Goal: Find specific page/section: Find specific page/section

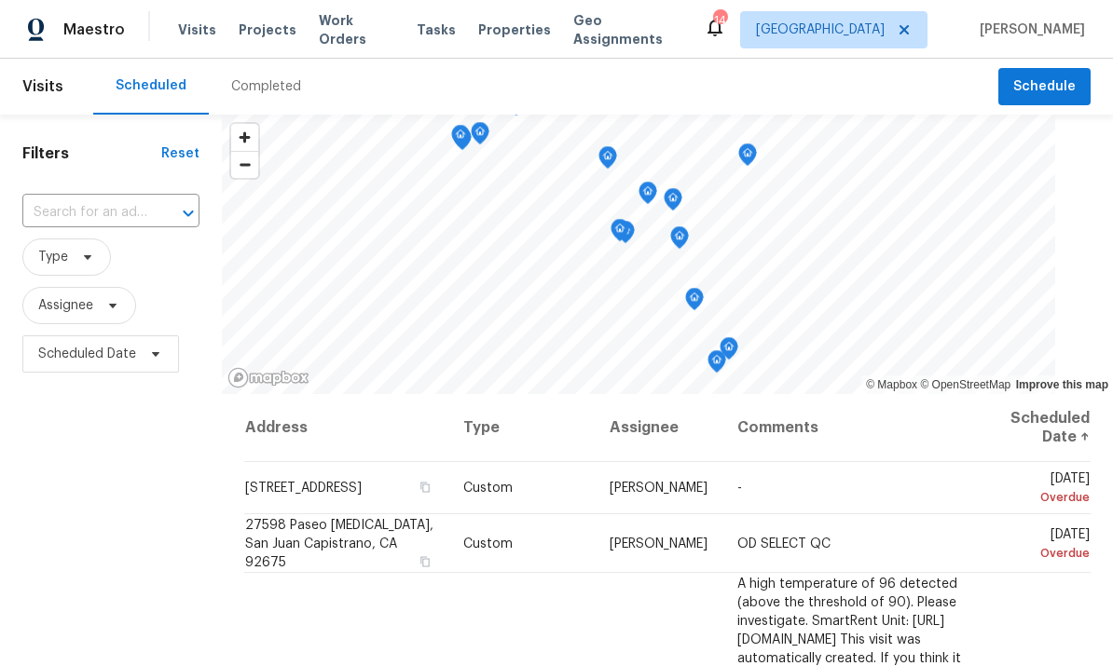
click at [494, 35] on span "Properties" at bounding box center [514, 30] width 73 height 19
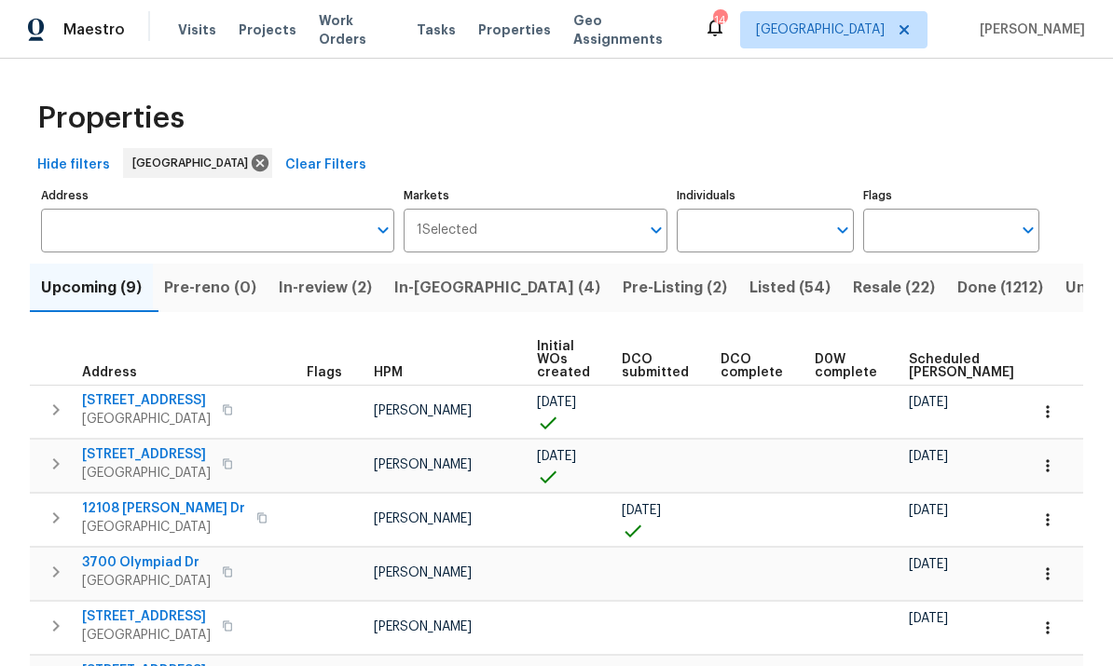
click at [780, 234] on input "Individuals" at bounding box center [751, 231] width 148 height 44
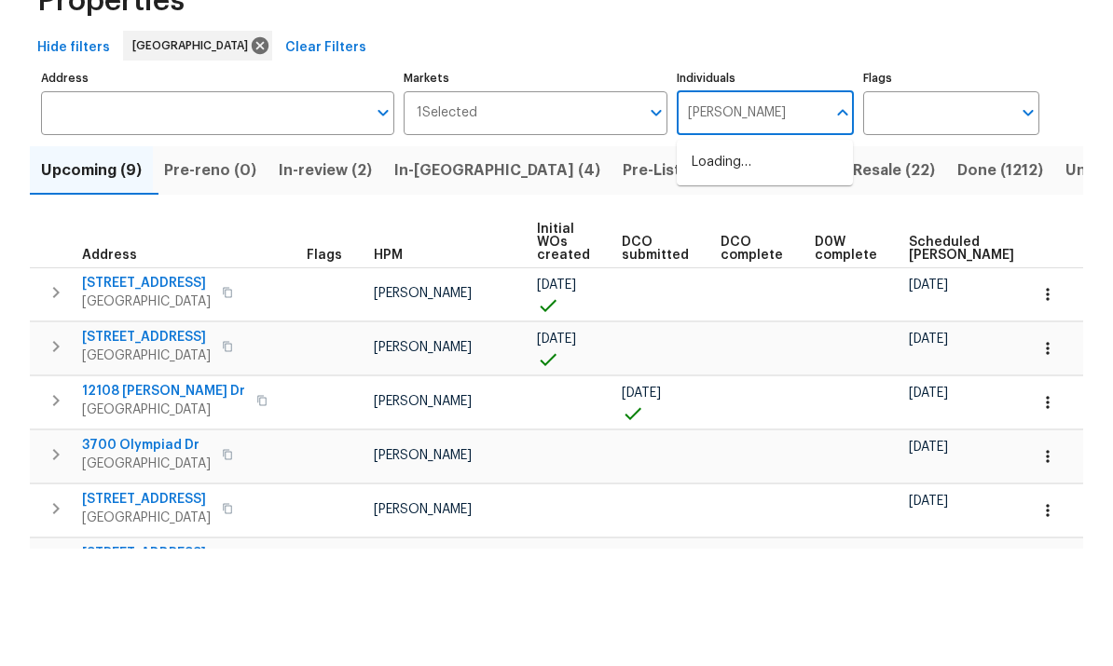
type input "[PERSON_NAME]"
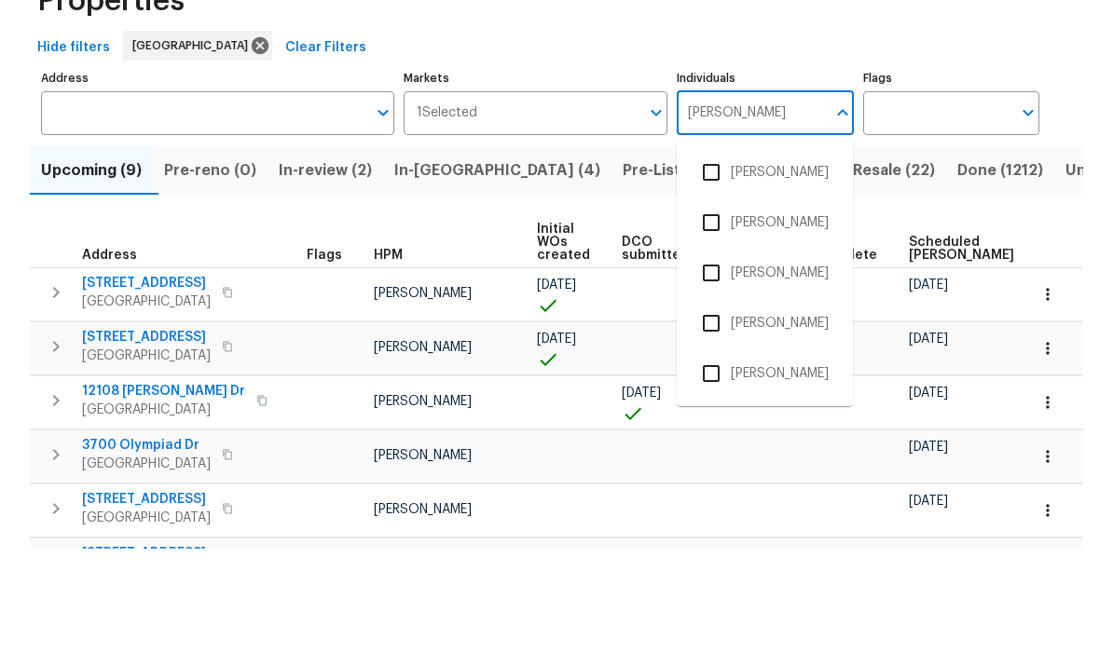
scroll to position [70, 0]
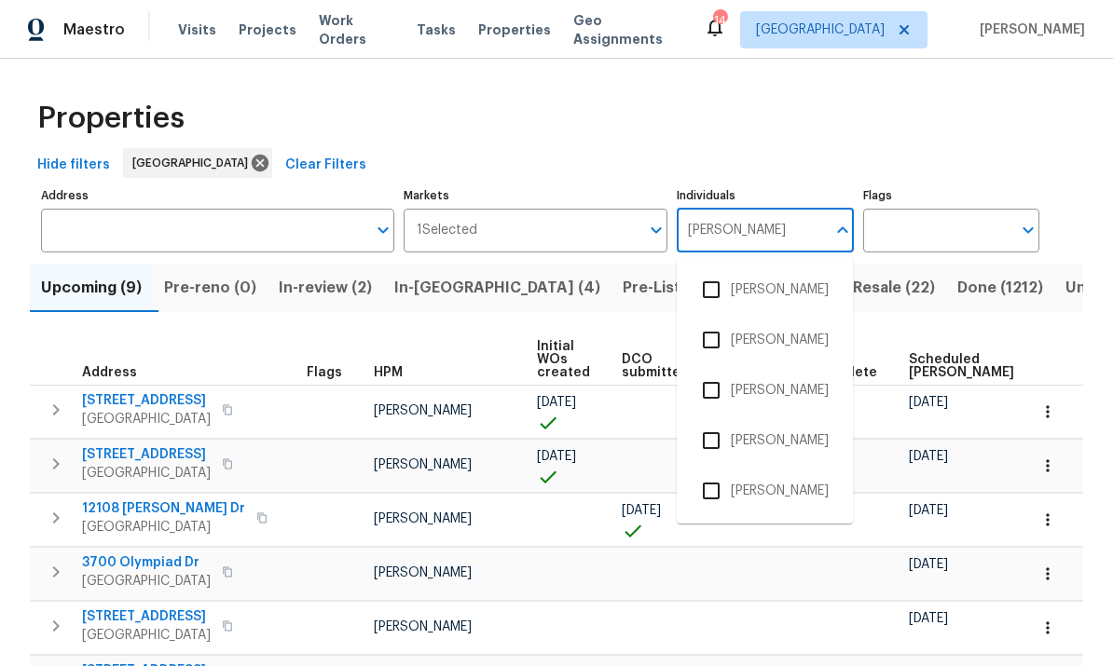
click at [719, 472] on input "checkbox" at bounding box center [711, 491] width 39 height 39
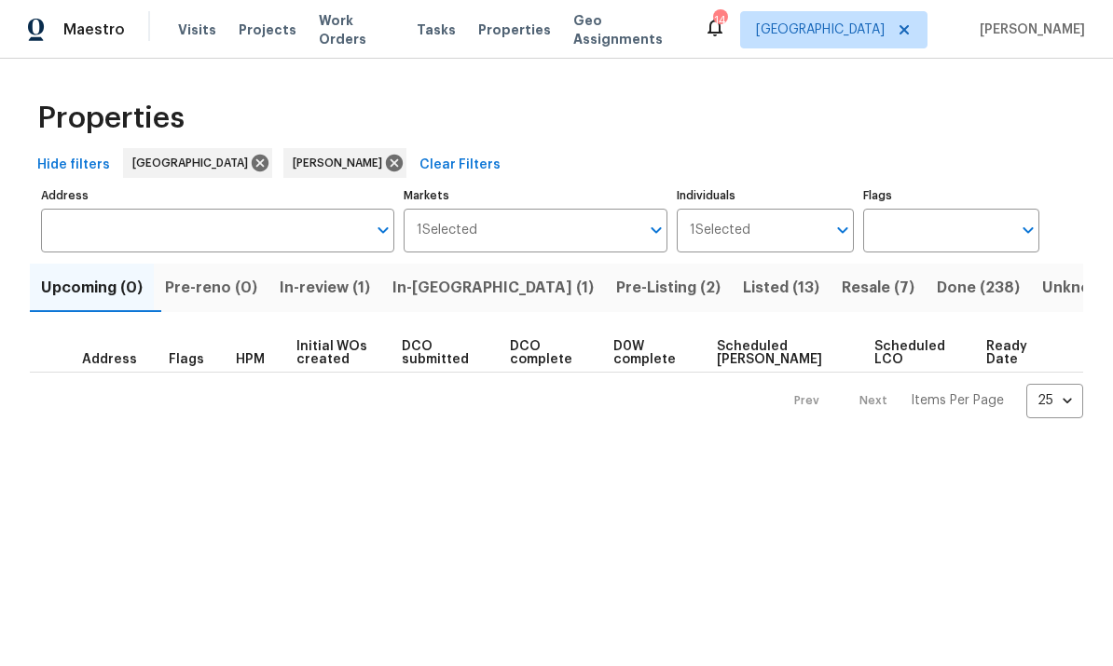
click at [842, 286] on span "Resale (7)" at bounding box center [878, 288] width 73 height 26
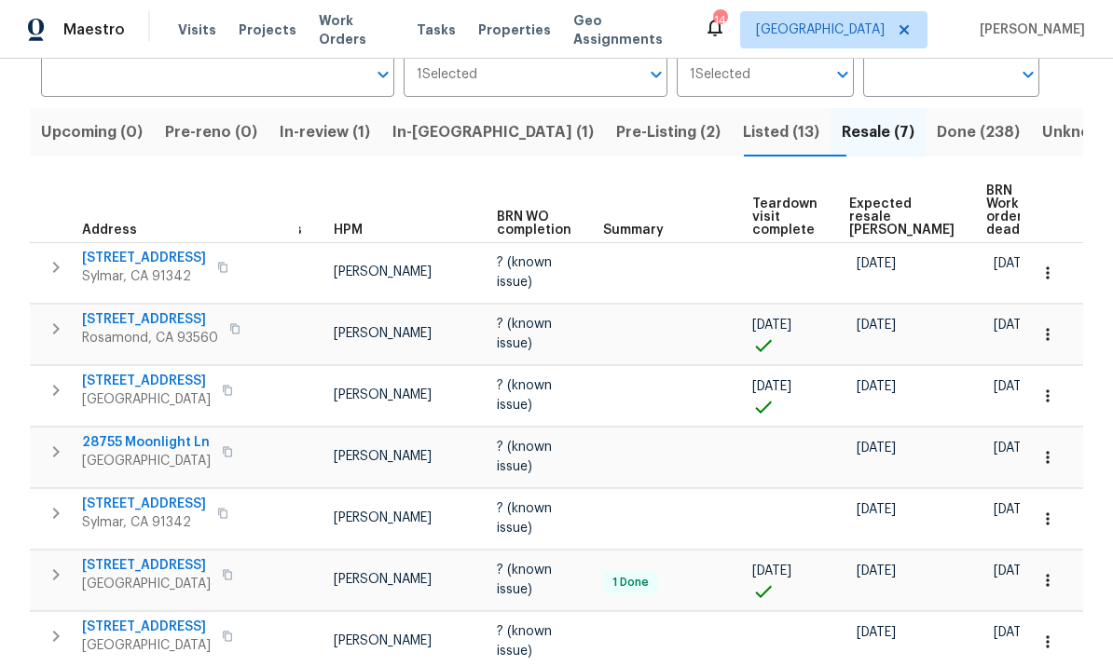
scroll to position [0, 39]
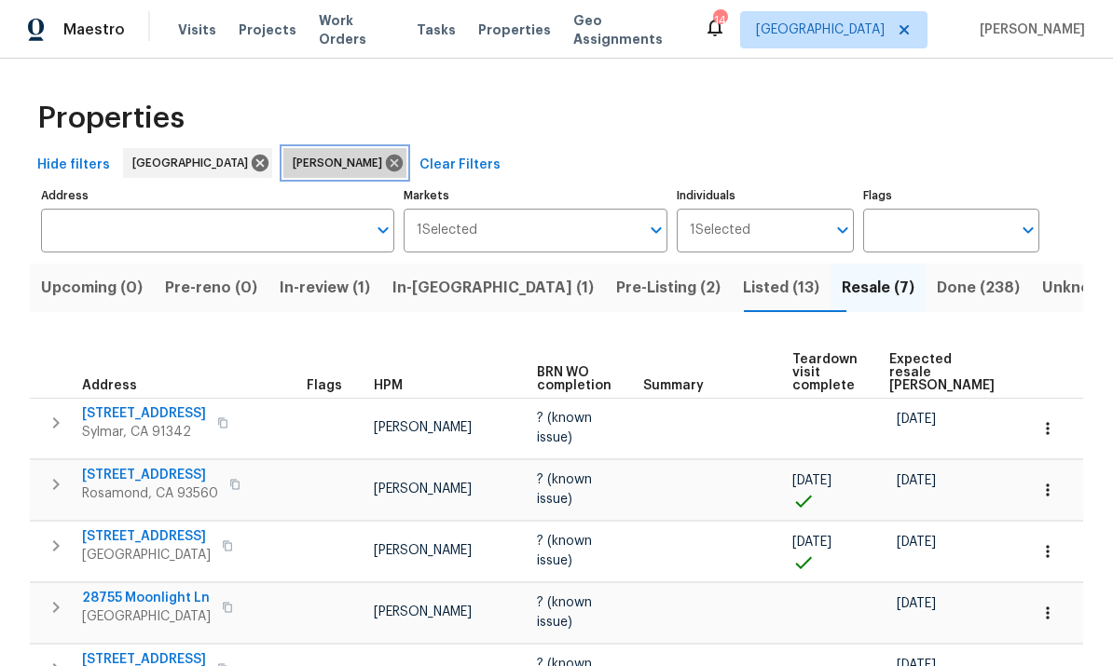
click at [384, 154] on icon at bounding box center [394, 163] width 21 height 21
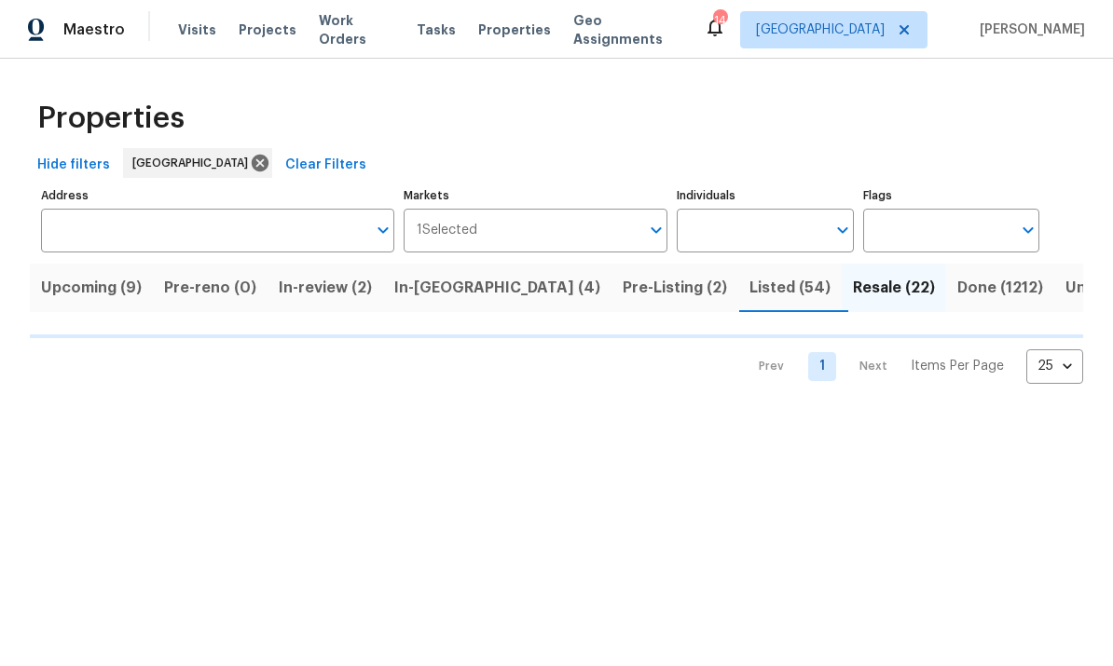
click at [783, 238] on input "Individuals" at bounding box center [751, 231] width 148 height 44
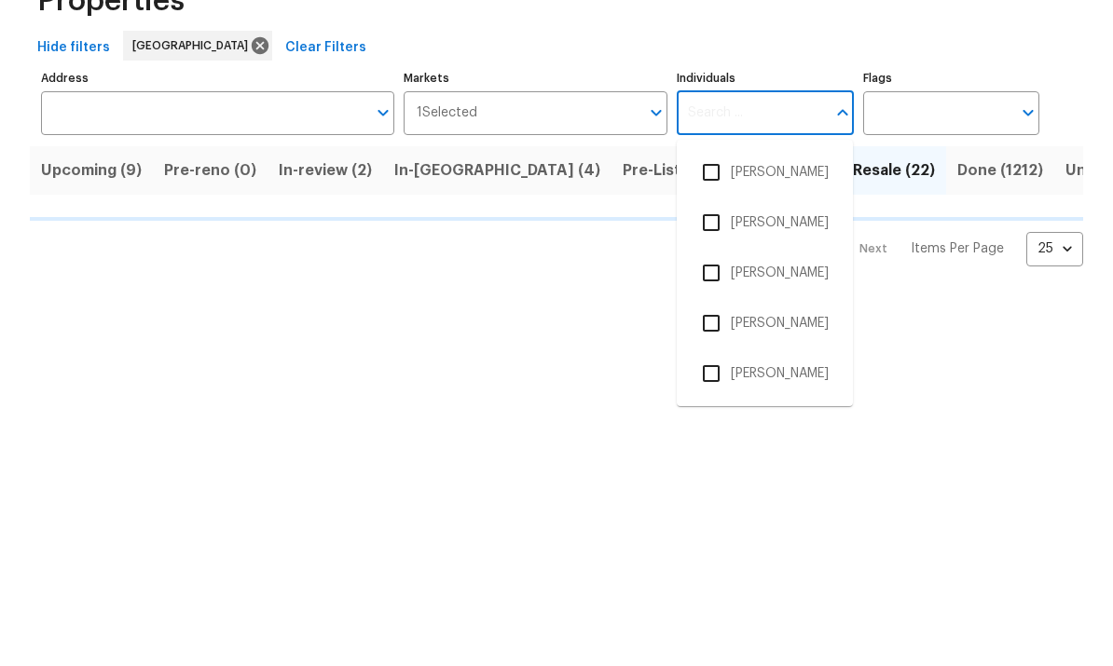
type input "l"
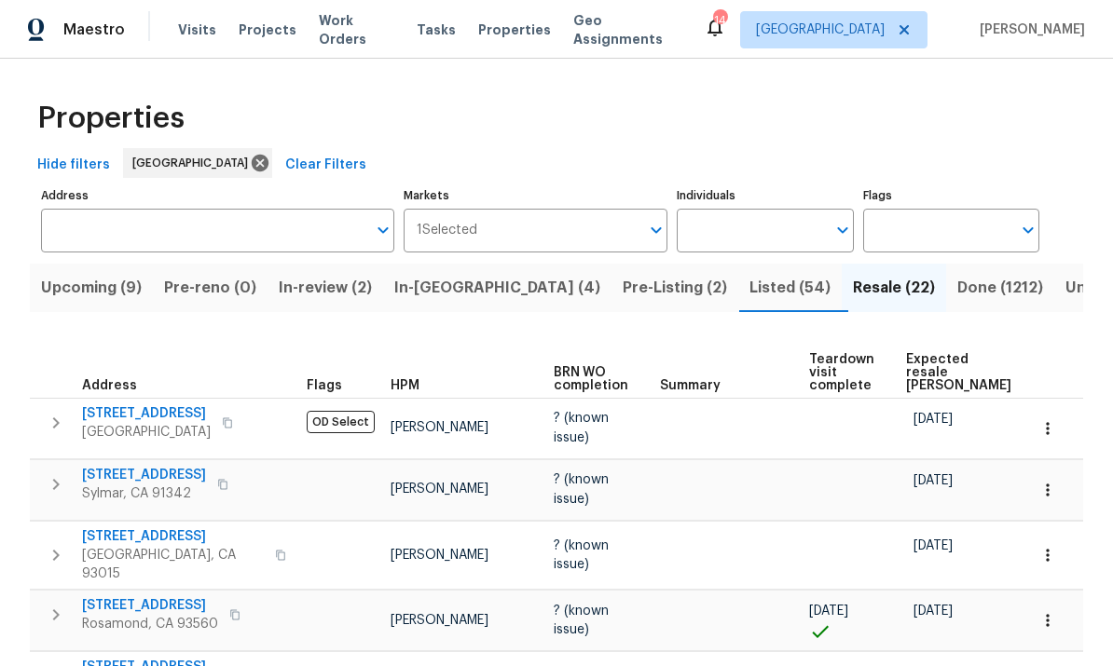
click at [765, 339] on th "Summary" at bounding box center [726, 367] width 149 height 64
click at [788, 224] on input "Individuals" at bounding box center [751, 231] width 148 height 44
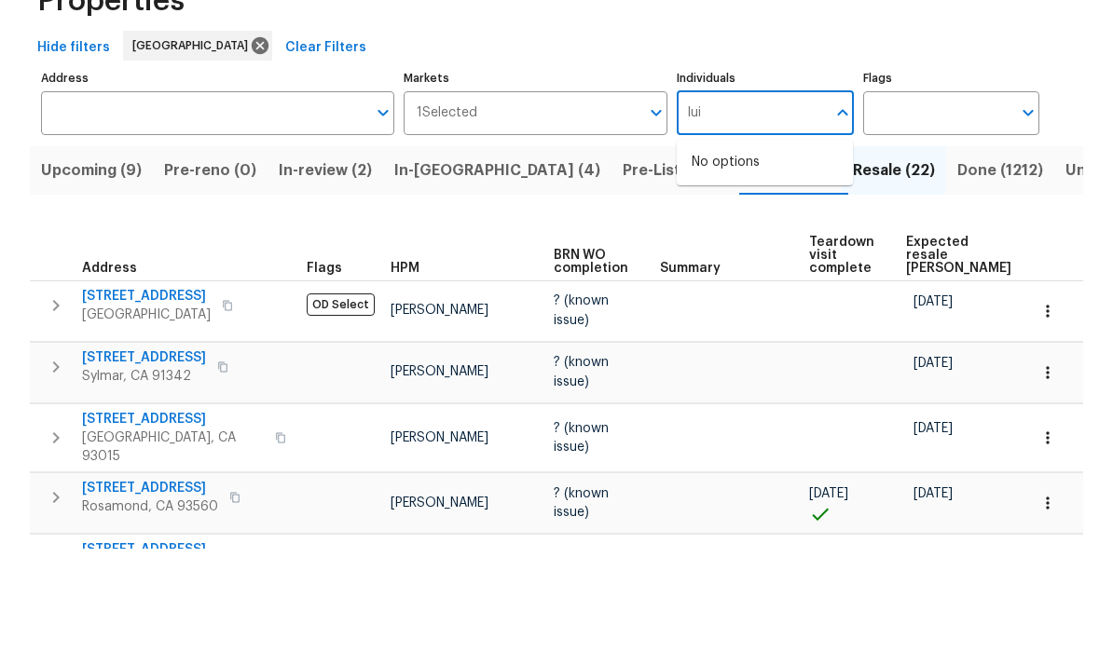
type input "luis"
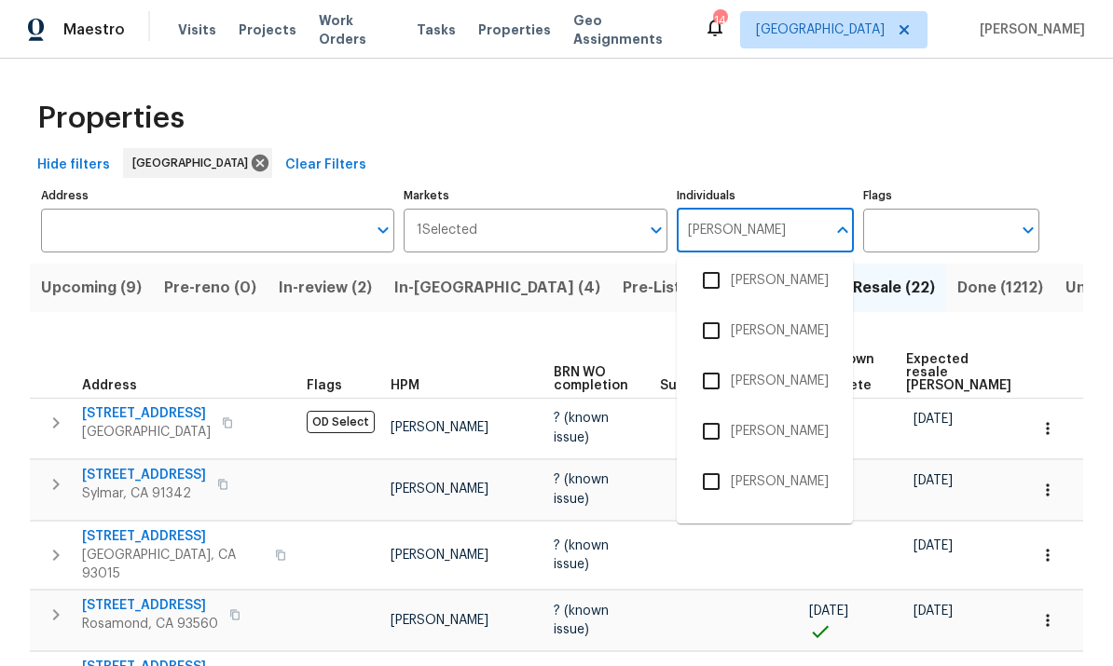
scroll to position [109, 0]
click at [713, 463] on input "checkbox" at bounding box center [711, 482] width 39 height 39
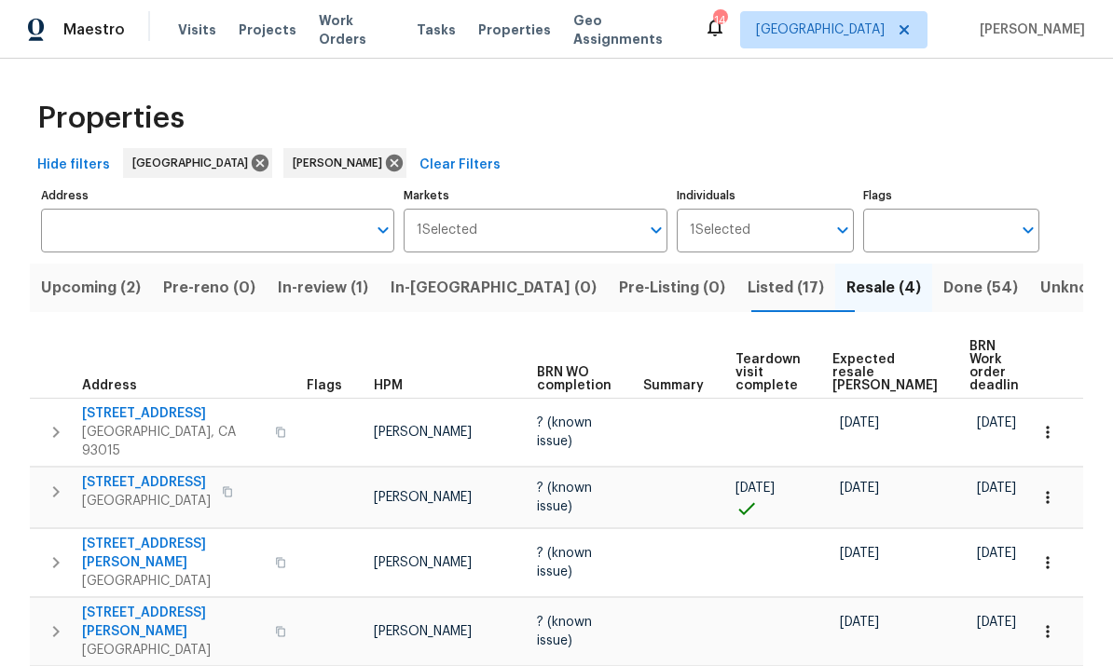
click at [906, 121] on div "Properties" at bounding box center [556, 119] width 1053 height 60
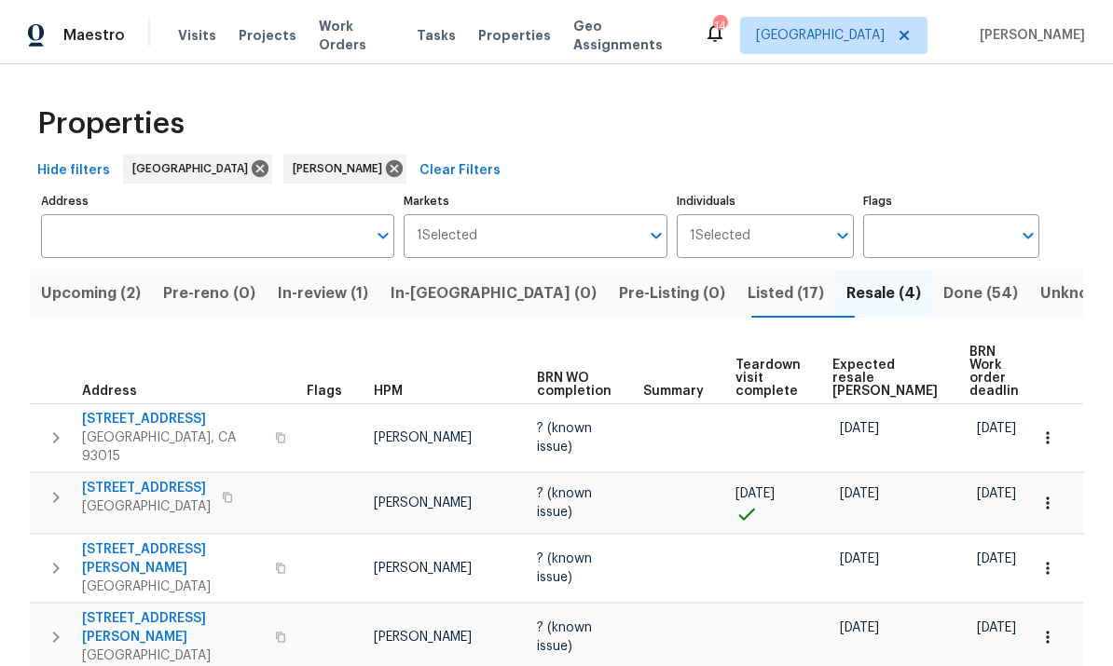
scroll to position [41, 0]
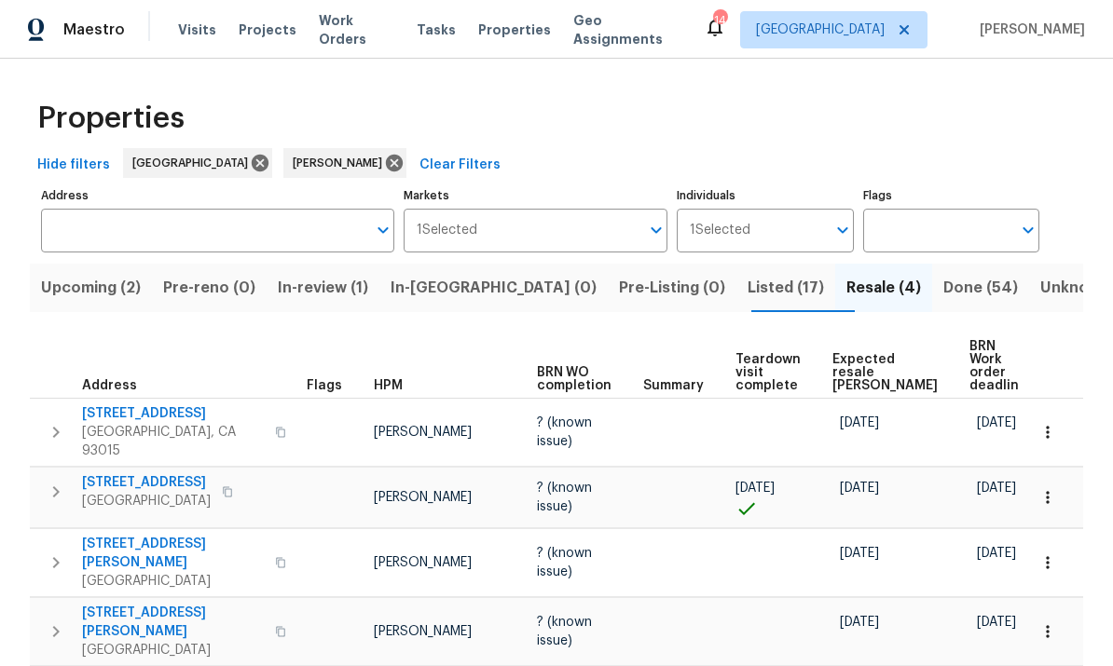
click at [747, 275] on span "Listed (17)" at bounding box center [785, 288] width 76 height 26
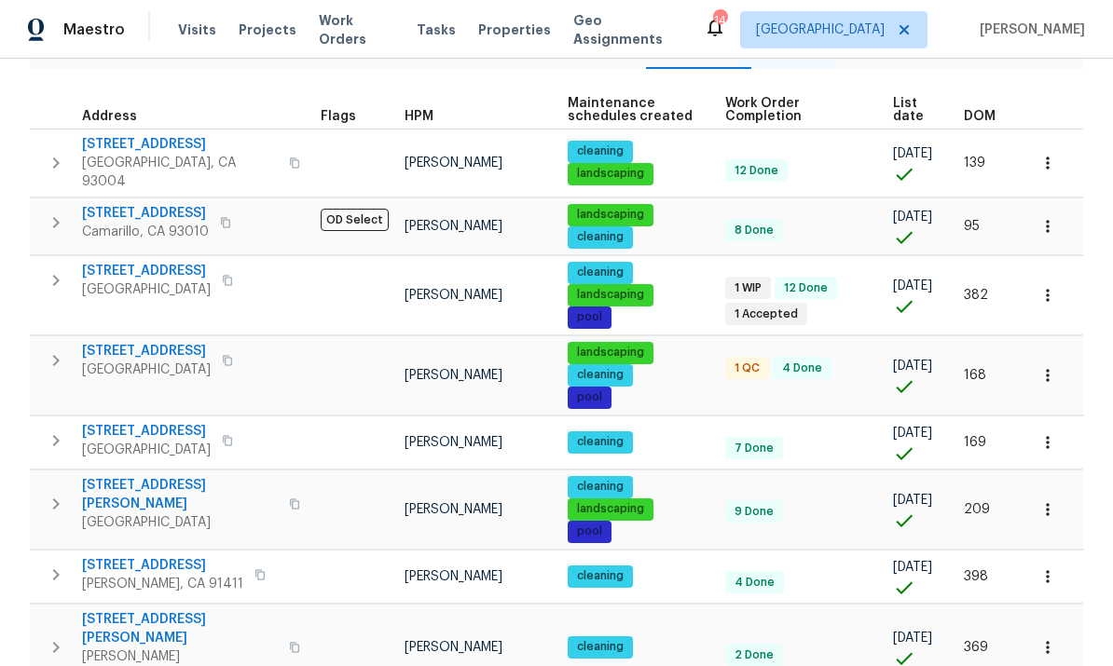
scroll to position [236, 0]
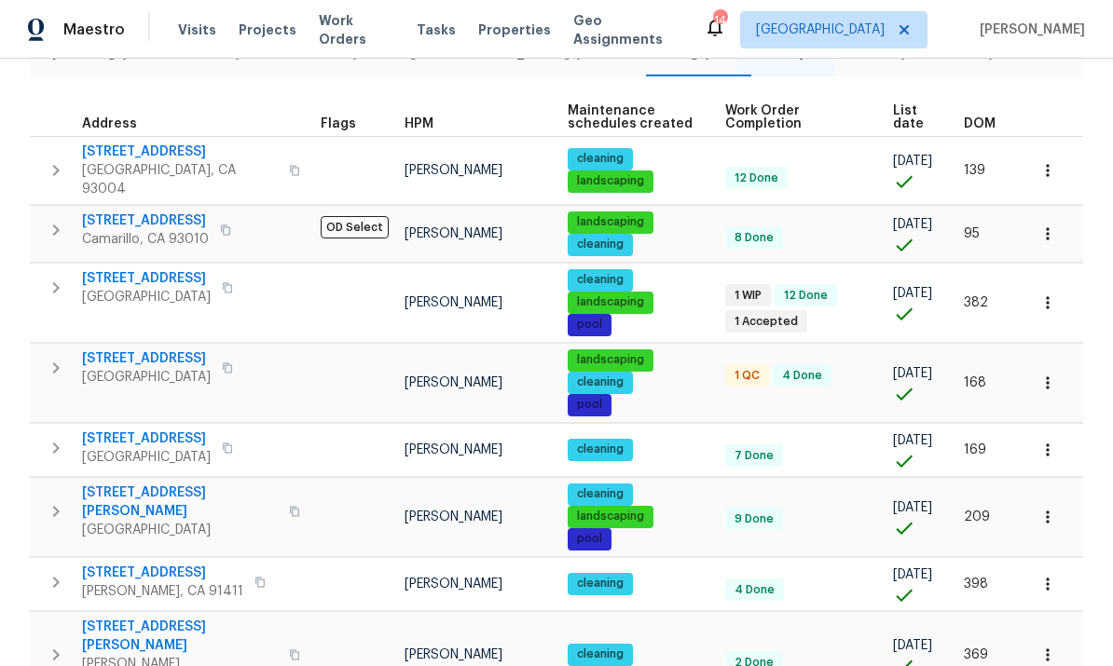
click at [991, 119] on span "DOM" at bounding box center [980, 123] width 32 height 13
